Goal: Information Seeking & Learning: Learn about a topic

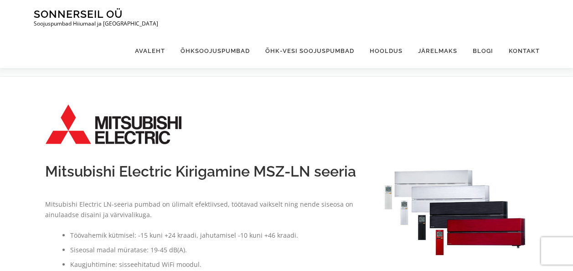
scroll to position [534, 0]
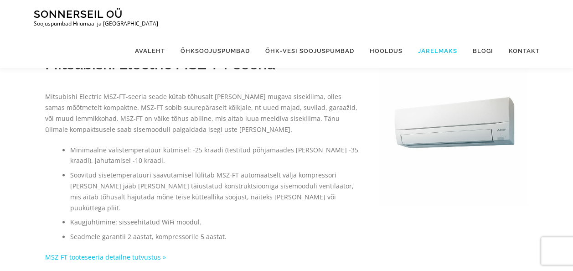
click at [433, 34] on link "Järelmaks" at bounding box center [438, 51] width 55 height 34
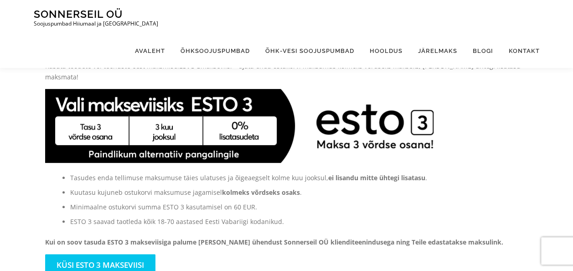
scroll to position [112, 0]
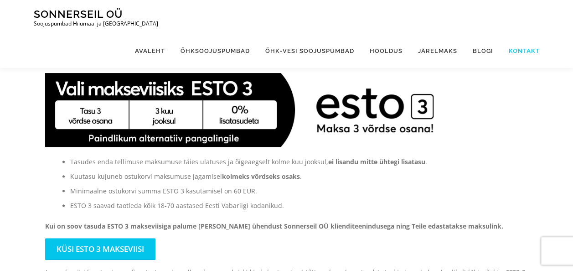
click at [522, 34] on link "Kontakt" at bounding box center [520, 51] width 39 height 34
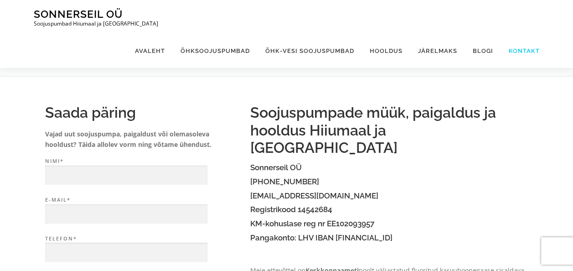
click at [525, 34] on link "Kontakt" at bounding box center [520, 51] width 39 height 34
click at [486, 34] on link "Blogi" at bounding box center [483, 51] width 36 height 34
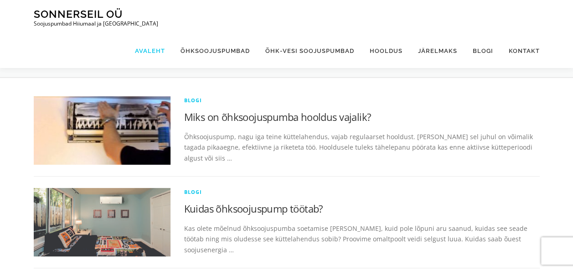
click at [151, 34] on link "Avaleht" at bounding box center [150, 51] width 46 height 34
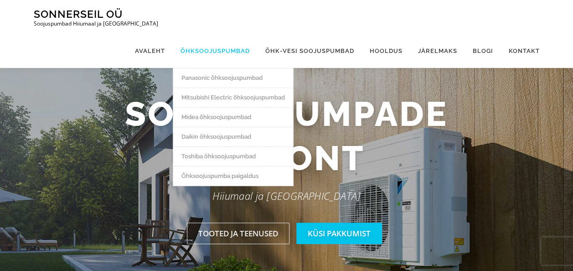
click at [210, 34] on link "Õhksoojuspumbad" at bounding box center [215, 51] width 85 height 34
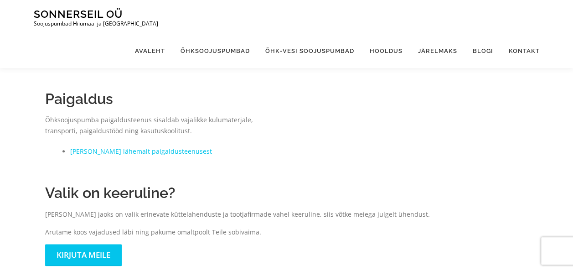
scroll to position [415, 0]
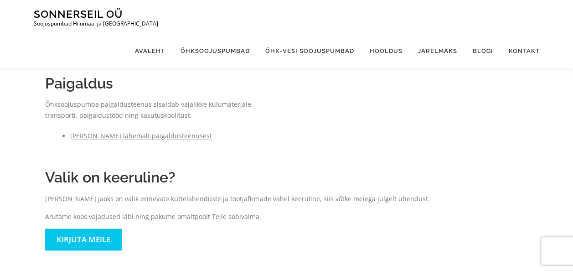
click at [150, 134] on link "Loe lähemalt paigaldusteenusest" at bounding box center [141, 135] width 142 height 9
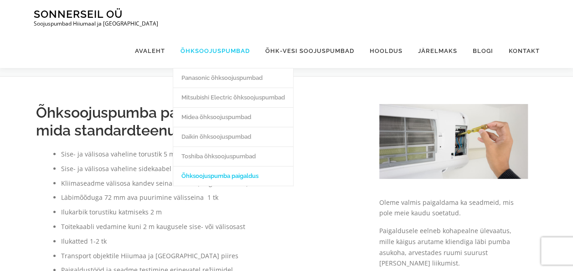
click at [238, 34] on link "Õhksoojuspumbad" at bounding box center [215, 51] width 85 height 34
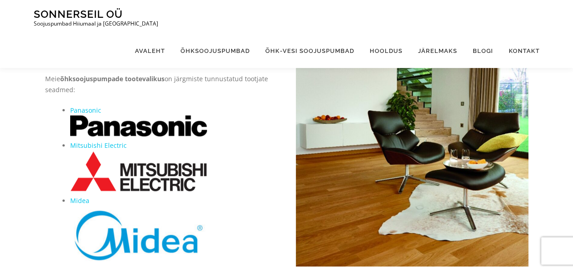
scroll to position [89, 0]
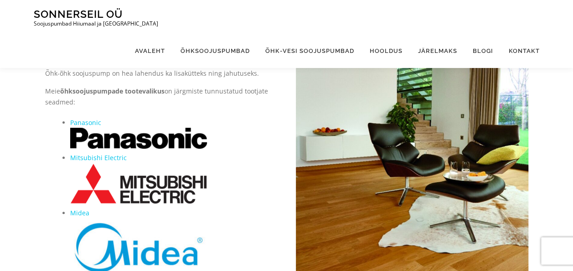
click at [171, 184] on img at bounding box center [138, 183] width 137 height 41
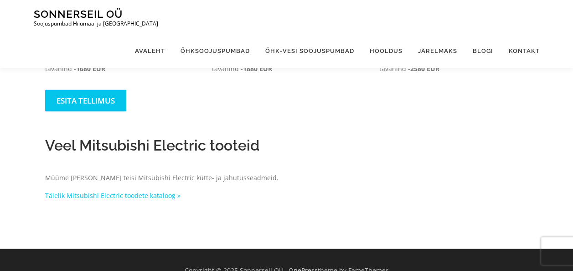
scroll to position [887, 0]
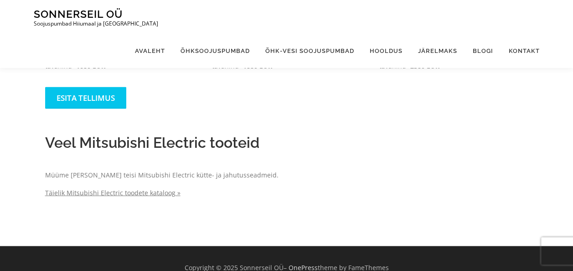
click at [164, 188] on link "Täielik Mitsubishi Electric toodete kataloog »" at bounding box center [112, 192] width 135 height 9
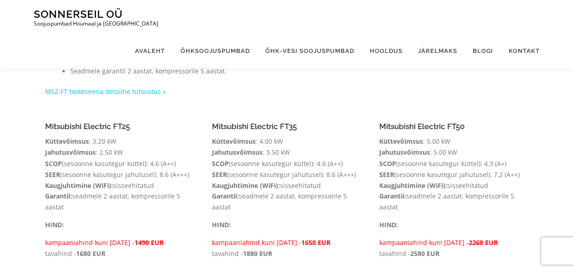
scroll to position [696, 0]
